Goal: Task Accomplishment & Management: Use online tool/utility

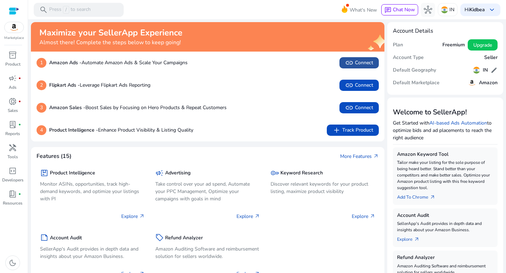
click at [365, 67] on span "link Connect" at bounding box center [359, 63] width 28 height 8
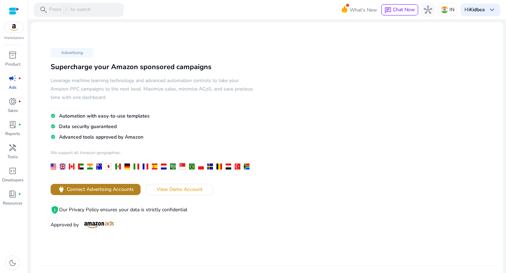
click at [121, 187] on span "Connect Advertising Accounts" at bounding box center [100, 189] width 67 height 7
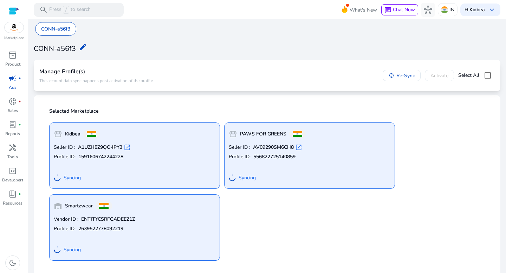
click at [128, 147] on span "open_in_new" at bounding box center [127, 147] width 7 height 7
click at [265, 207] on div "storefront Kidbea Seller ID : A1UZH8Z9QO4PY3 open_in_new Profile ID: 1591606742…" at bounding box center [267, 189] width 444 height 144
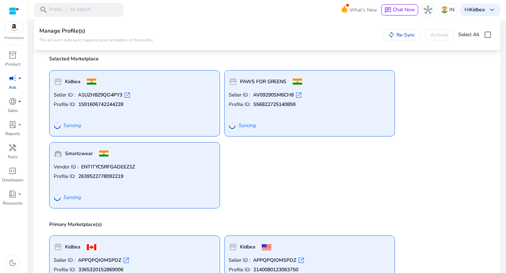
click at [100, 95] on b "A1UZH8Z9QO4PY3" at bounding box center [100, 95] width 44 height 7
click at [127, 93] on span "open_in_new" at bounding box center [127, 95] width 7 height 7
click at [12, 79] on span "campaign" at bounding box center [12, 78] width 8 height 8
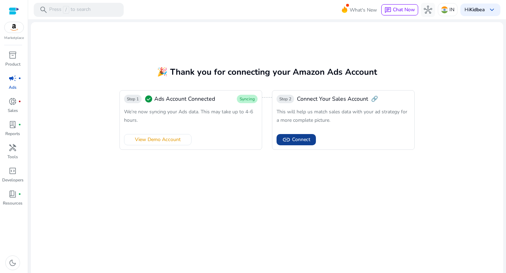
click at [294, 141] on span "Connect" at bounding box center [301, 139] width 18 height 7
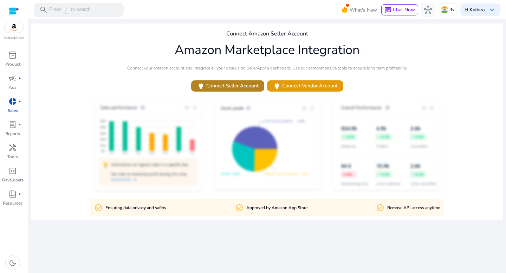
click at [249, 88] on span "power Connect Seller Account" at bounding box center [228, 86] width 62 height 8
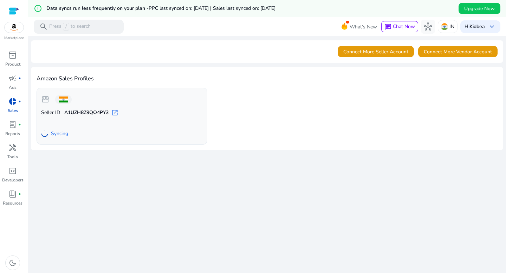
click at [118, 113] on span "open_in_new" at bounding box center [114, 112] width 7 height 7
click at [14, 125] on span "lab_profile" at bounding box center [12, 125] width 8 height 8
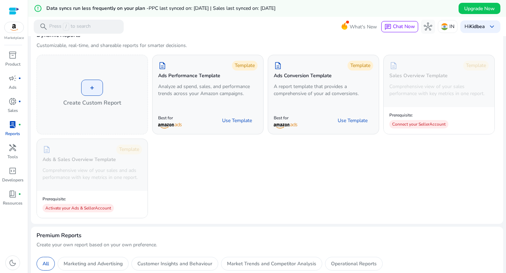
scroll to position [30, 0]
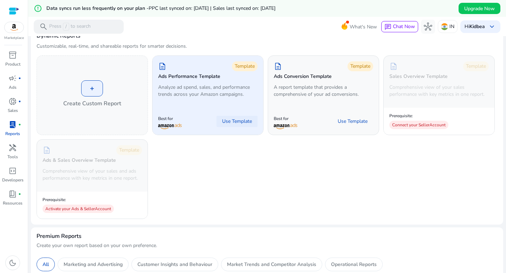
click at [234, 119] on span "Use Template" at bounding box center [237, 121] width 30 height 7
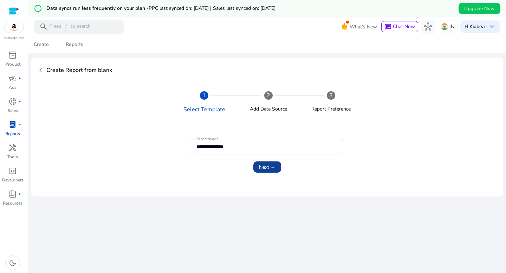
click at [260, 167] on span "Next →" at bounding box center [267, 167] width 17 height 7
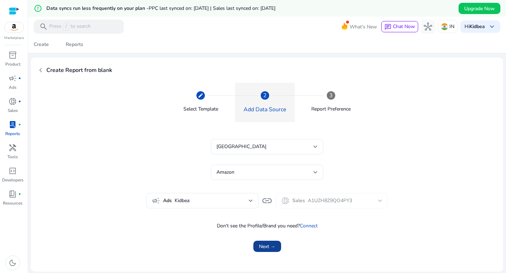
click at [267, 247] on span "Next →" at bounding box center [267, 246] width 17 height 7
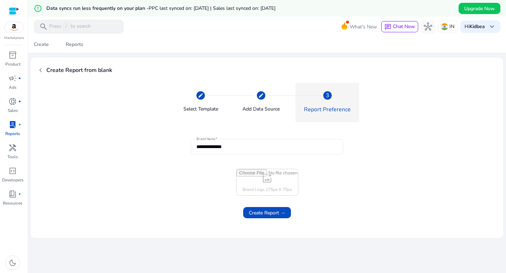
click at [253, 146] on input "**********" at bounding box center [266, 147] width 141 height 8
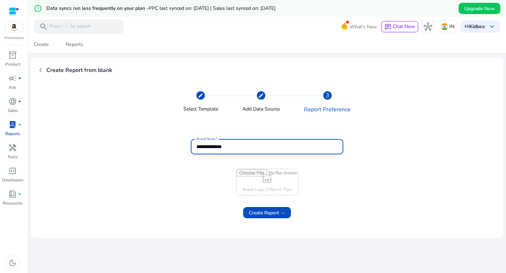
click at [253, 146] on input "**********" at bounding box center [266, 147] width 141 height 8
click at [327, 164] on form "**********" at bounding box center [267, 167] width 444 height 65
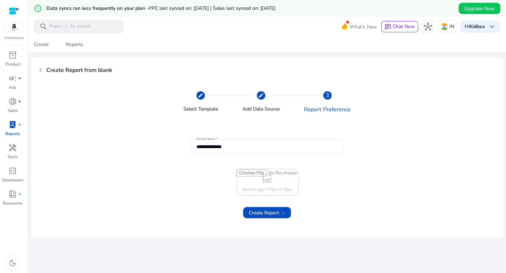
click at [268, 180] on input "file" at bounding box center [267, 182] width 61 height 26
type input "**********"
click at [252, 210] on span "Create Report →" at bounding box center [267, 212] width 37 height 7
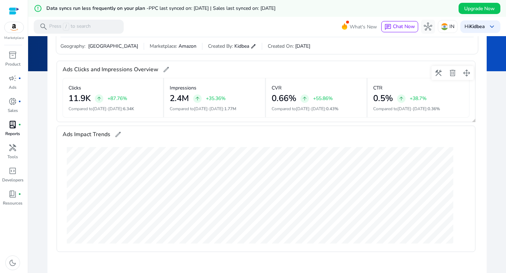
scroll to position [97, 0]
click at [208, 46] on span "Created By:" at bounding box center [220, 45] width 25 height 7
click at [150, 45] on span "Marketplace:" at bounding box center [163, 45] width 27 height 7
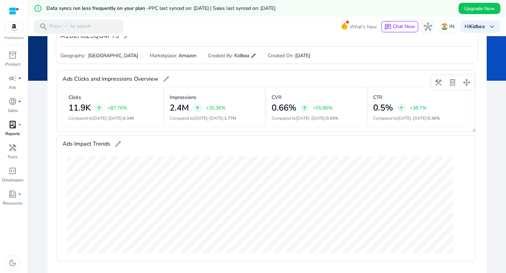
scroll to position [78, 0]
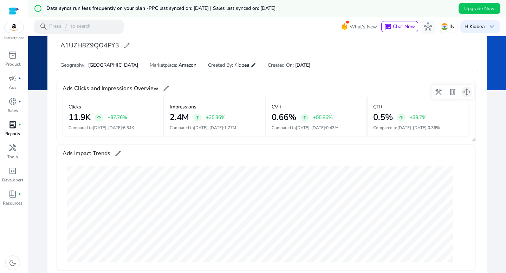
click at [466, 93] on span at bounding box center [466, 92] width 17 height 17
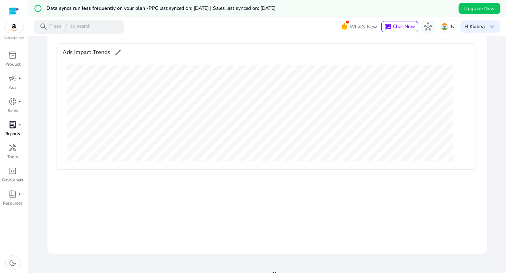
scroll to position [179, 0]
click at [118, 52] on span "edit" at bounding box center [118, 51] width 7 height 7
click at [141, 186] on gridster "**********" at bounding box center [267, 111] width 428 height 273
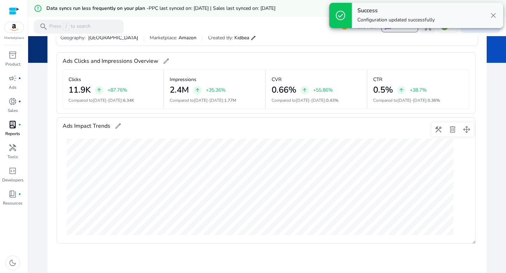
scroll to position [0, 0]
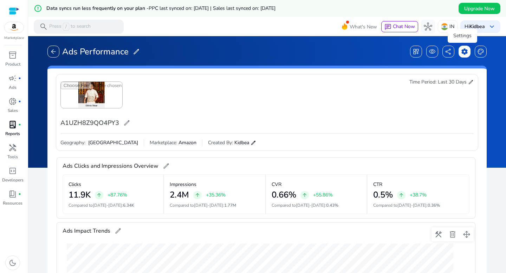
click at [463, 53] on span "settings" at bounding box center [464, 51] width 7 height 7
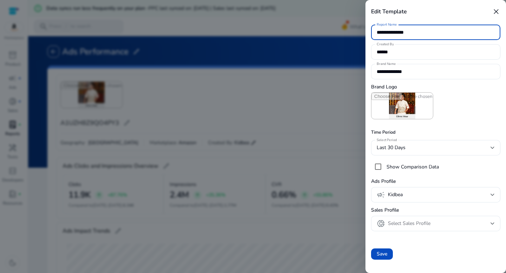
click at [327, 106] on div at bounding box center [253, 136] width 506 height 273
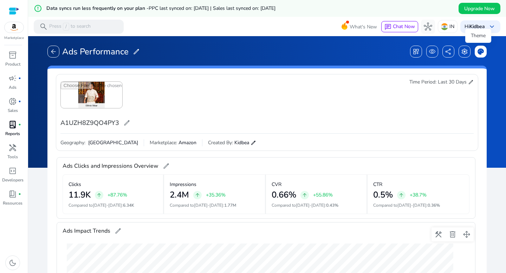
click at [478, 52] on span "palette" at bounding box center [480, 51] width 7 height 7
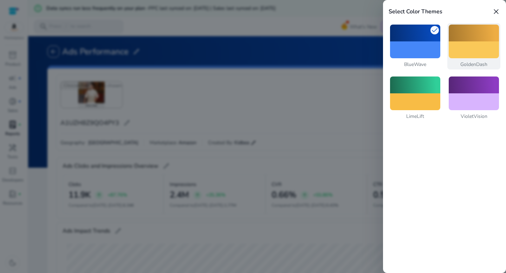
click at [476, 37] on div at bounding box center [474, 33] width 50 height 17
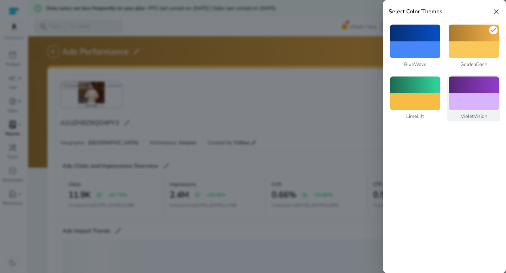
click at [475, 84] on div at bounding box center [474, 85] width 50 height 17
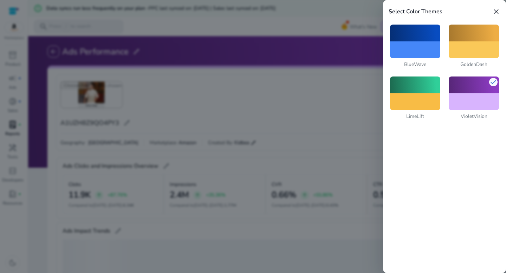
click at [315, 95] on div at bounding box center [253, 136] width 506 height 273
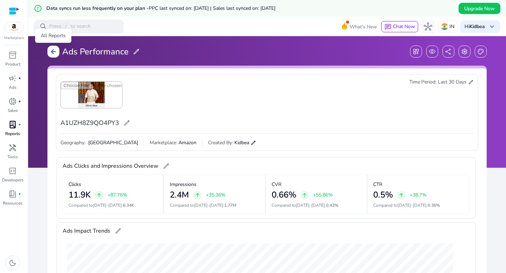
click at [50, 53] on span "arrow_back" at bounding box center [53, 51] width 7 height 7
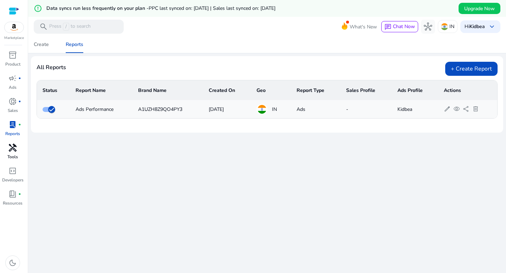
click at [14, 151] on span "handyman" at bounding box center [12, 148] width 8 height 8
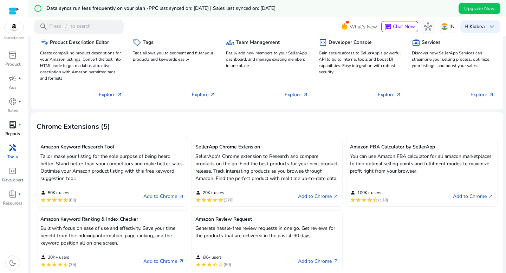
scroll to position [122, 0]
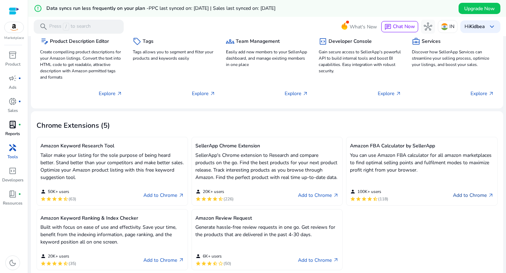
click at [463, 200] on link "Add to Chrome arrow_outward" at bounding box center [473, 196] width 41 height 8
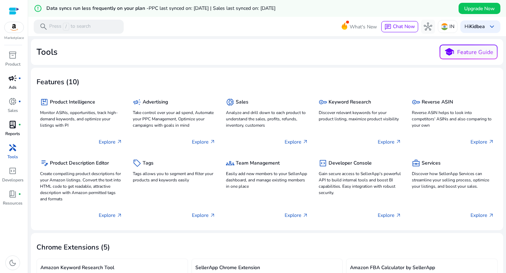
click at [11, 83] on span "campaign" at bounding box center [12, 78] width 8 height 8
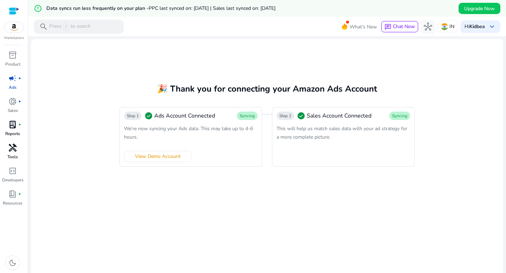
click at [286, 144] on div "Step 2 check_circle Sales Account Connected Syncing This will help us match sal…" at bounding box center [343, 137] width 143 height 60
click at [355, 134] on div "This will help us match sales data with your ad strategy for a more complete pi…" at bounding box center [344, 132] width 134 height 17
click at [181, 156] on span at bounding box center [157, 156] width 67 height 17
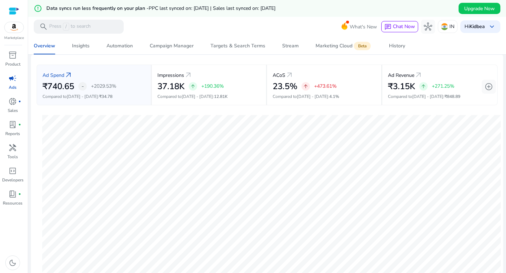
scroll to position [275, 0]
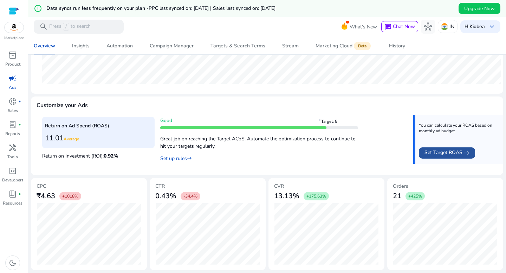
click at [439, 156] on span "Set Target ROAS" at bounding box center [444, 153] width 38 height 8
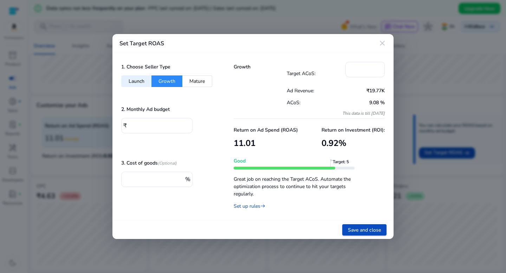
click at [383, 43] on mat-icon "close" at bounding box center [382, 43] width 8 height 8
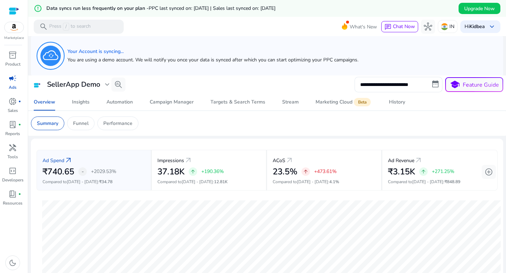
scroll to position [0, 0]
click at [86, 103] on div "Insights" at bounding box center [81, 102] width 18 height 5
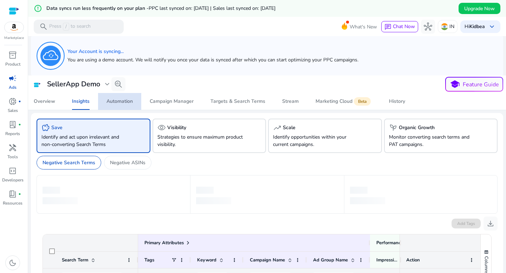
click at [119, 101] on div "Automation" at bounding box center [119, 101] width 26 height 5
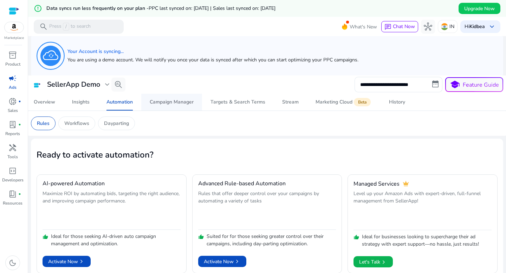
click at [160, 101] on div "Campaign Manager" at bounding box center [172, 102] width 44 height 5
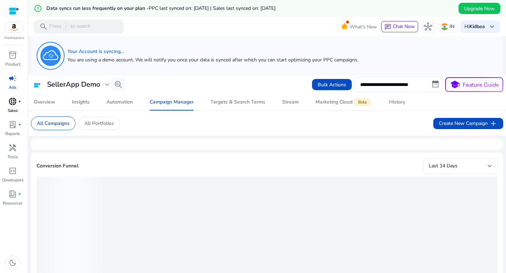
click at [16, 104] on span "donut_small" at bounding box center [12, 101] width 8 height 8
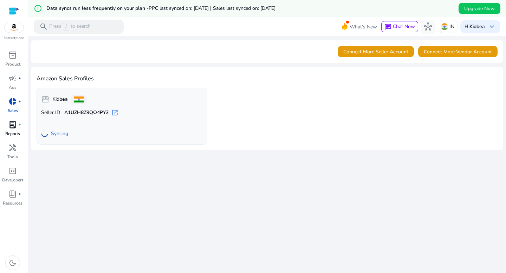
click at [13, 125] on span "lab_profile" at bounding box center [12, 125] width 8 height 8
click at [14, 122] on span "lab_profile" at bounding box center [12, 125] width 8 height 8
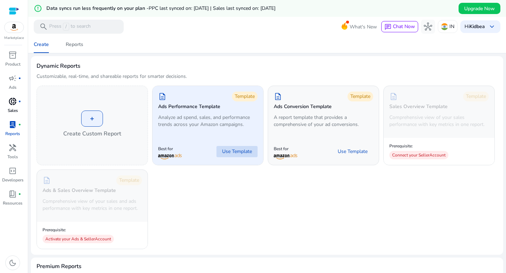
click at [234, 149] on span "Use Template" at bounding box center [237, 151] width 30 height 7
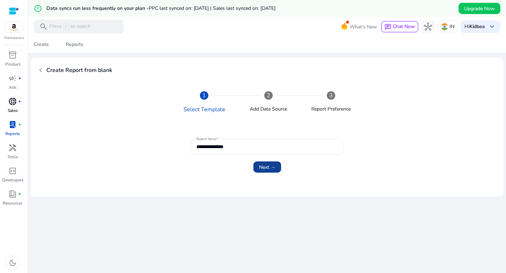
click at [260, 163] on span "submit" at bounding box center [267, 167] width 28 height 17
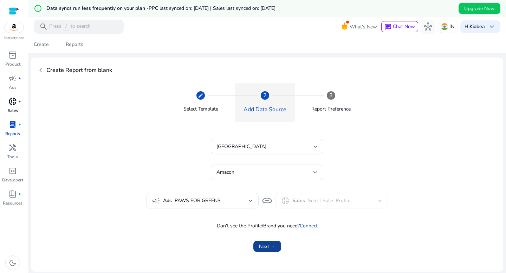
click at [266, 244] on span "Next →" at bounding box center [267, 246] width 17 height 7
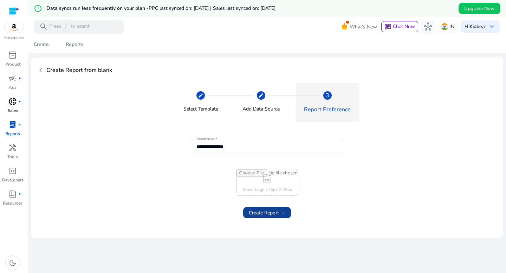
click at [267, 214] on span "Create Report →" at bounding box center [267, 212] width 37 height 7
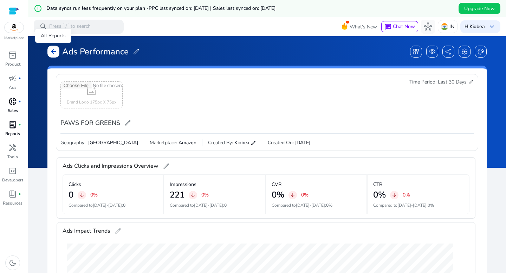
click at [50, 50] on span "arrow_back" at bounding box center [53, 51] width 7 height 7
click at [12, 79] on span "campaign" at bounding box center [12, 78] width 8 height 8
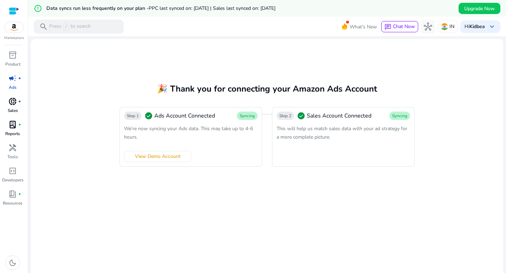
click at [246, 119] on span "Syncing" at bounding box center [247, 116] width 21 height 8
click at [386, 26] on span "chat" at bounding box center [387, 27] width 7 height 7
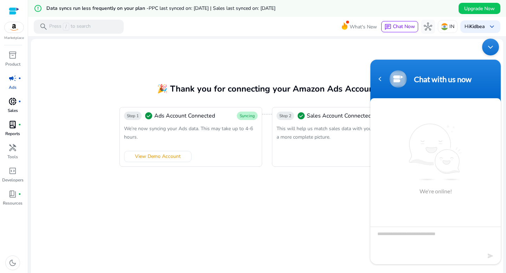
click at [435, 45] on body "Chat with us now We're online!" at bounding box center [435, 151] width 137 height 233
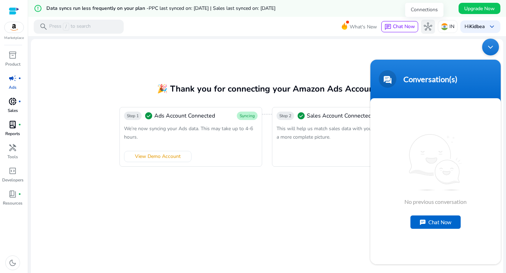
click at [425, 26] on span "hub" at bounding box center [428, 26] width 8 height 8
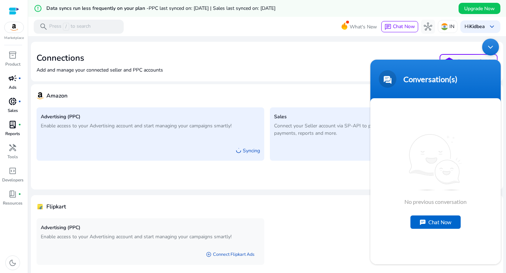
click at [313, 65] on div "Connections Add and manage your connected seller and PPC accounts school Featur…" at bounding box center [267, 61] width 461 height 28
click at [229, 88] on mat-card "Amazon Advertising (PPC) Enable access to your Advertising account and start ma…" at bounding box center [267, 136] width 472 height 105
click at [364, 43] on mat-card "Connections Add and manage your connected seller and PPC accounts school Featur…" at bounding box center [267, 62] width 472 height 40
click at [18, 28] on img at bounding box center [14, 27] width 19 height 11
click at [14, 7] on div at bounding box center [14, 11] width 11 height 8
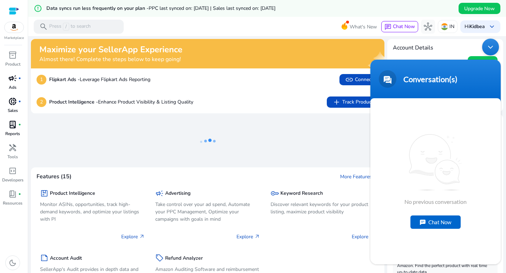
click at [309, 84] on div "1 Flipkart Ads - Leverage Flipkart Ads Reporting link Connect" at bounding box center [208, 79] width 342 height 11
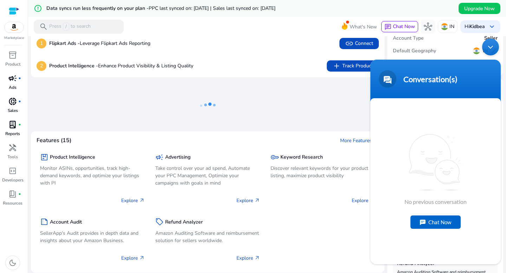
scroll to position [39, 0]
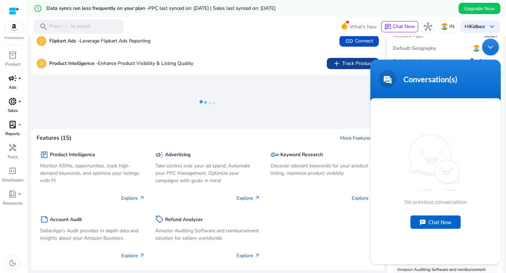
click at [343, 63] on span "add Track Product" at bounding box center [352, 63] width 41 height 8
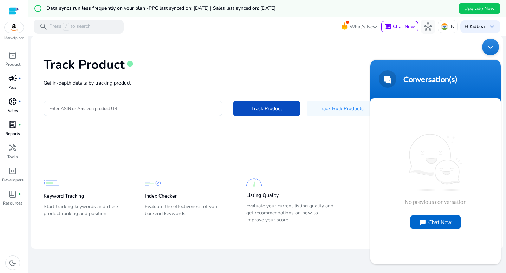
click at [158, 106] on input "Enter ASIN or Amazon product URL" at bounding box center [133, 109] width 168 height 8
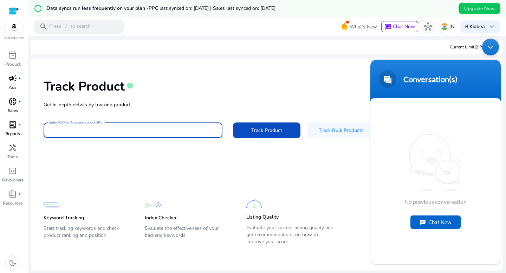
paste input "**********"
type input "**********"
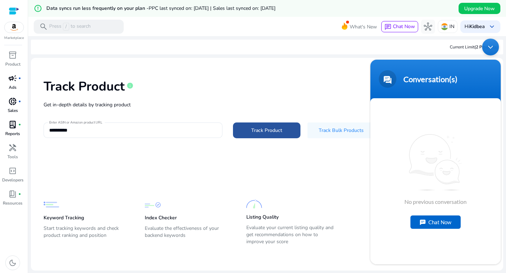
click at [253, 124] on span at bounding box center [266, 130] width 67 height 17
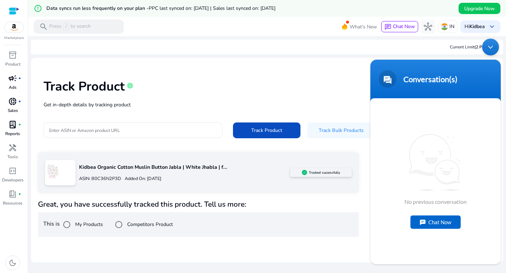
click at [487, 46] on div "Minimize live chat window" at bounding box center [490, 47] width 17 height 17
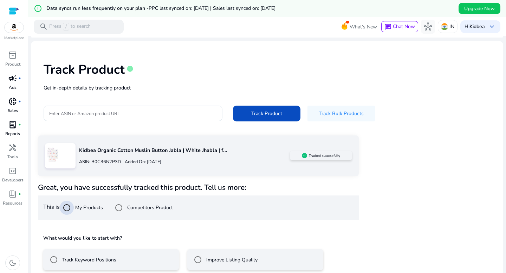
scroll to position [51, 0]
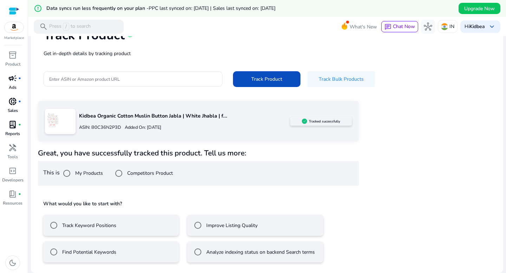
click at [101, 225] on label "Track Keyword Positions" at bounding box center [89, 225] width 56 height 7
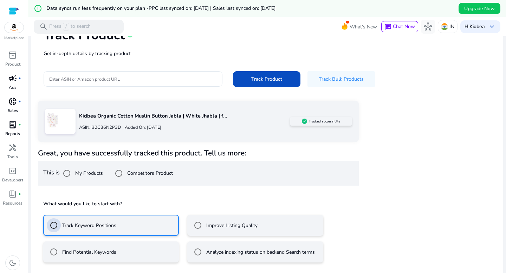
scroll to position [83, 0]
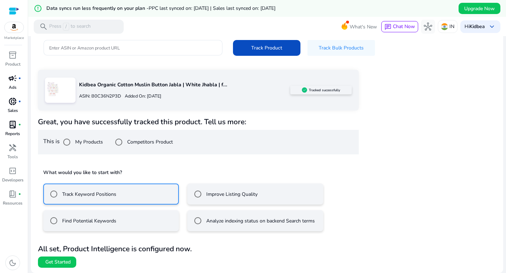
click at [226, 195] on label "Improve Listing Quality" at bounding box center [231, 194] width 53 height 7
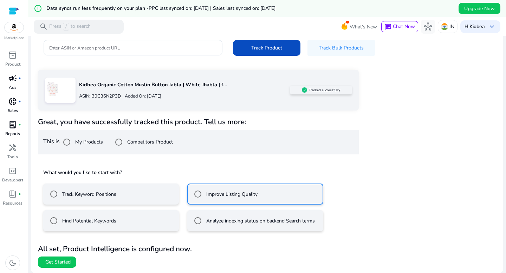
click at [72, 196] on label "Track Keyword Positions" at bounding box center [89, 194] width 56 height 7
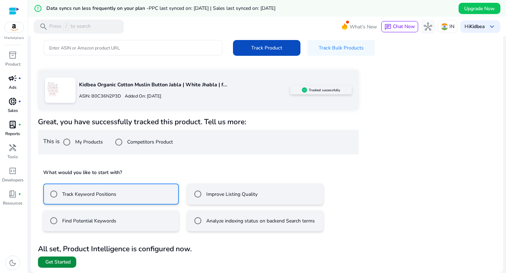
click at [55, 261] on span "Get Started" at bounding box center [57, 262] width 25 height 7
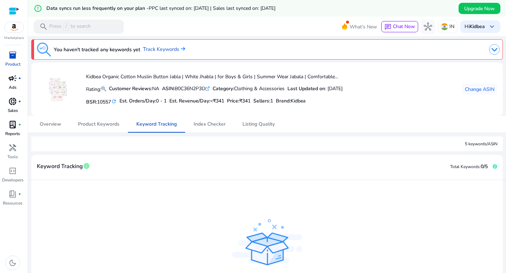
click at [78, 170] on span "Keyword Tracking" at bounding box center [60, 167] width 46 height 12
click at [208, 126] on span "Index Checker" at bounding box center [210, 124] width 32 height 5
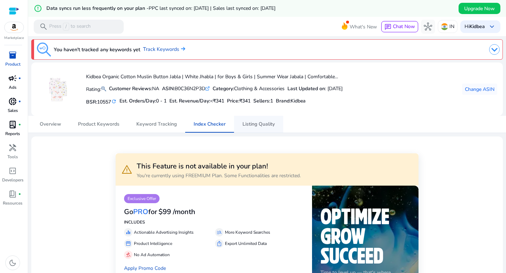
click at [264, 125] on span "Listing Quality" at bounding box center [258, 124] width 32 height 5
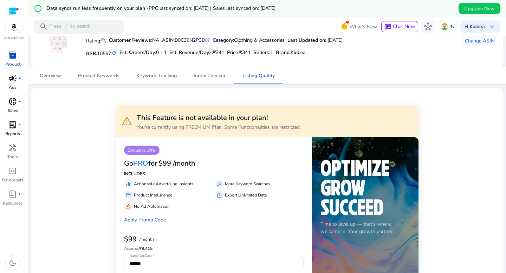
scroll to position [48, 0]
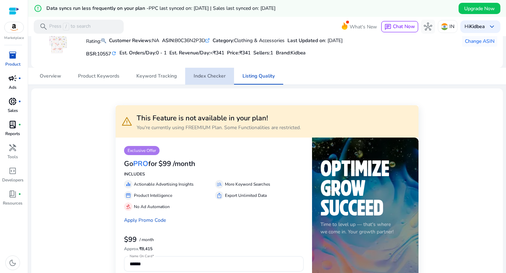
click at [216, 84] on span "Index Checker" at bounding box center [210, 76] width 32 height 17
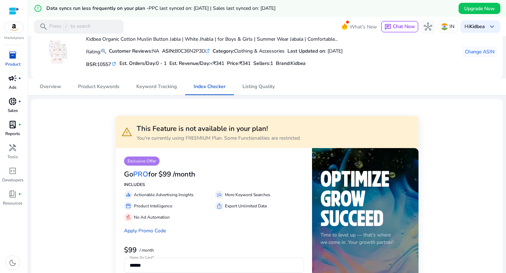
scroll to position [39, 0]
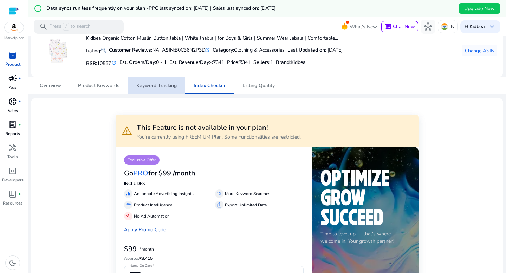
click at [160, 88] on span "Keyword Tracking" at bounding box center [156, 85] width 40 height 5
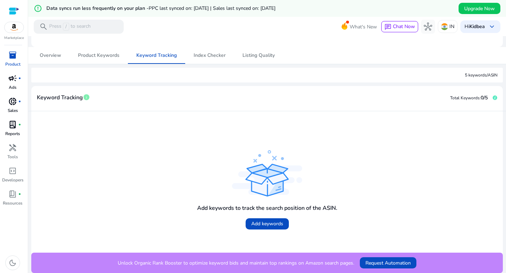
scroll to position [42, 0]
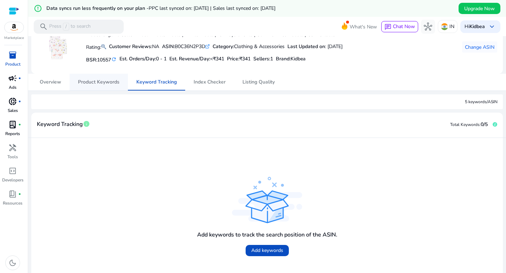
click at [106, 84] on span "Product Keywords" at bounding box center [98, 82] width 41 height 5
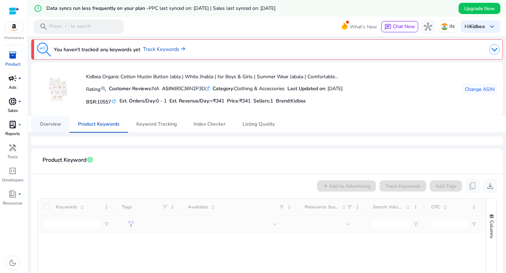
click at [53, 124] on span "Overview" at bounding box center [50, 124] width 21 height 5
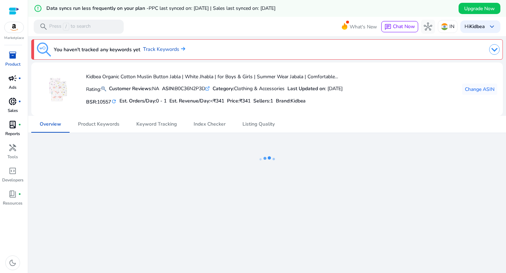
scroll to position [17, 0]
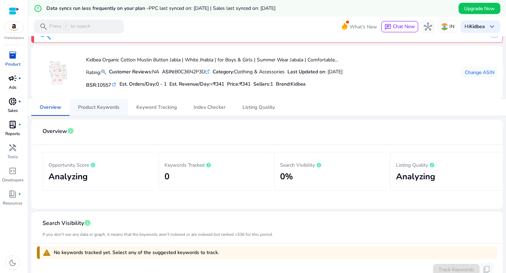
click at [108, 108] on span "Product Keywords" at bounding box center [98, 107] width 41 height 5
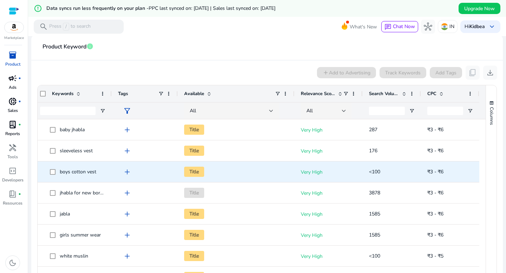
scroll to position [0, 5]
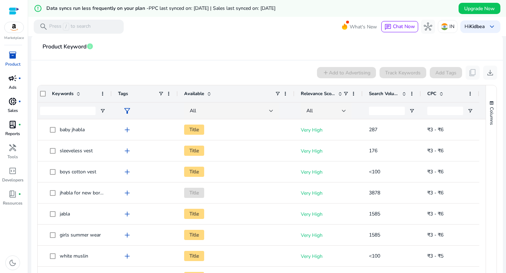
click at [124, 108] on span "filter_alt" at bounding box center [127, 111] width 8 height 8
click at [124, 108] on div at bounding box center [253, 136] width 506 height 273
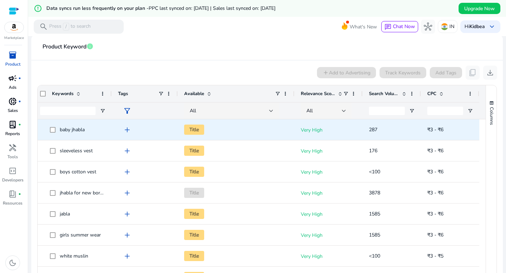
click at [127, 129] on span "add" at bounding box center [127, 130] width 8 height 8
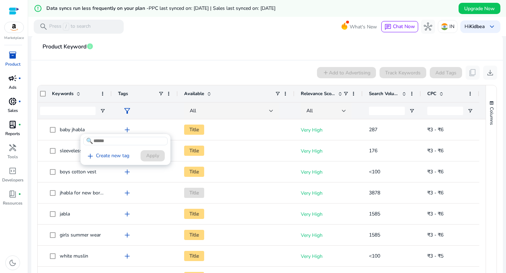
click at [154, 109] on div at bounding box center [253, 136] width 506 height 273
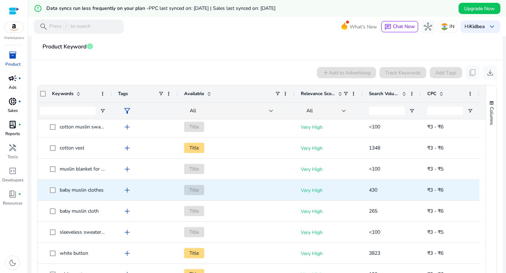
scroll to position [0, 0]
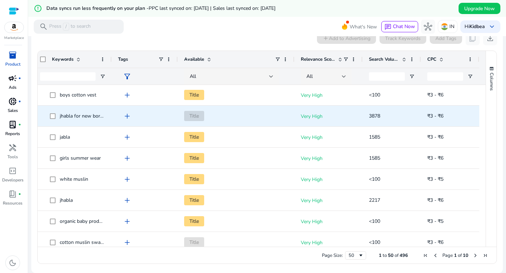
click at [125, 117] on span "add" at bounding box center [127, 116] width 8 height 8
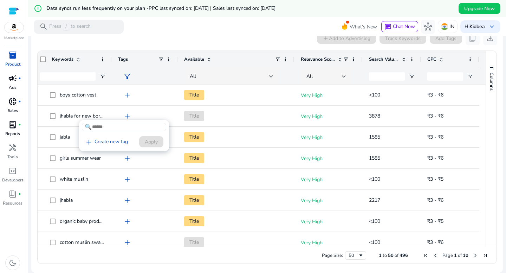
click at [144, 106] on div at bounding box center [253, 136] width 506 height 273
